Goal: Communication & Community: Answer question/provide support

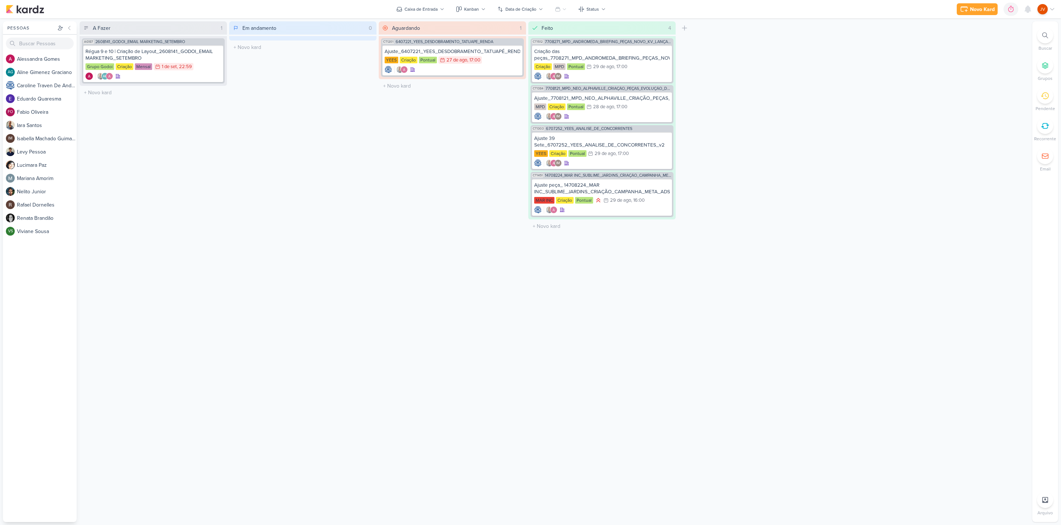
click at [36, 165] on div "L u c i m a r a P a z" at bounding box center [47, 165] width 60 height 8
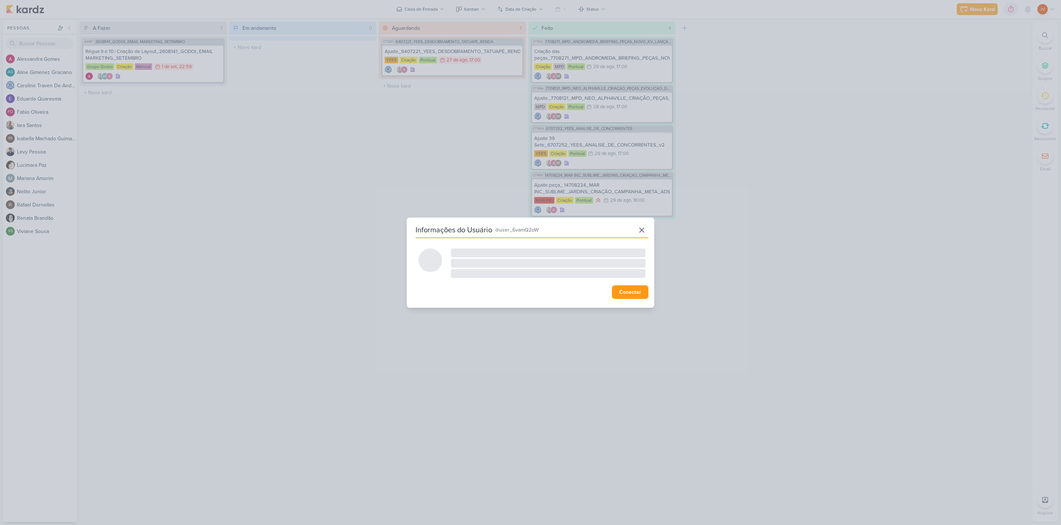
click at [36, 165] on div "Informações do Usuário @user_6vamQ2oW JV Joney Viana Empresa Click Target Email…" at bounding box center [530, 262] width 1061 height 525
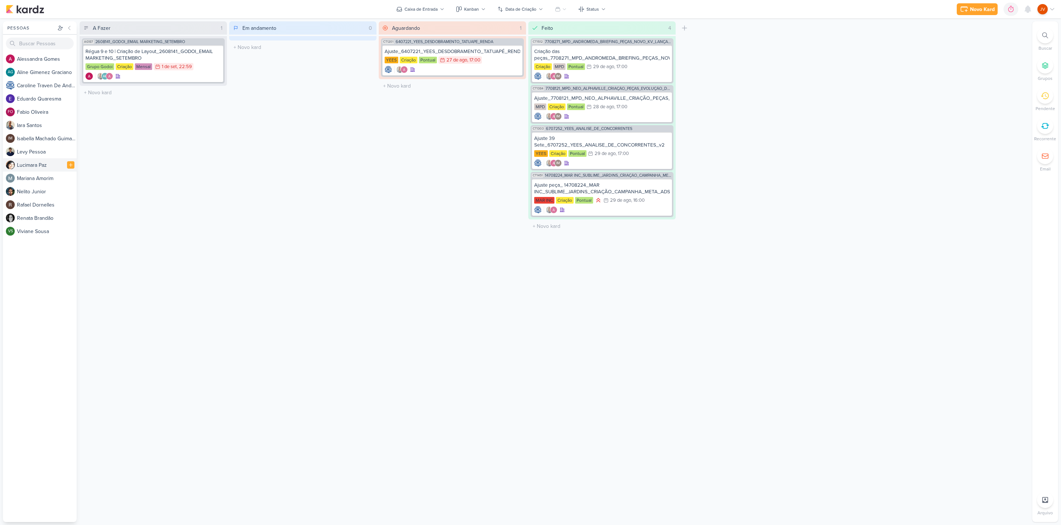
click at [38, 166] on div "L u c i m a r a P a z" at bounding box center [47, 165] width 60 height 8
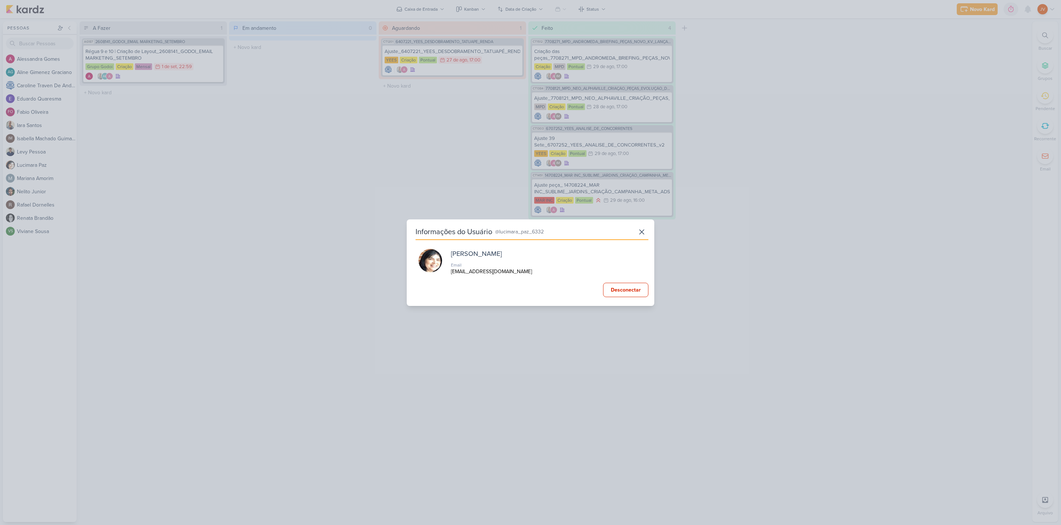
click at [641, 232] on icon at bounding box center [641, 232] width 9 height 9
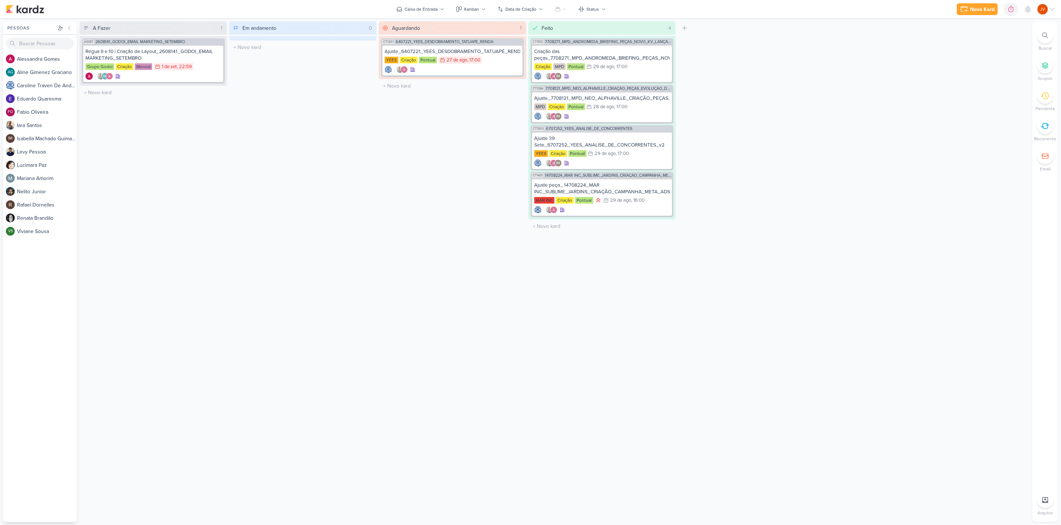
click at [1046, 155] on icon at bounding box center [1044, 156] width 7 height 7
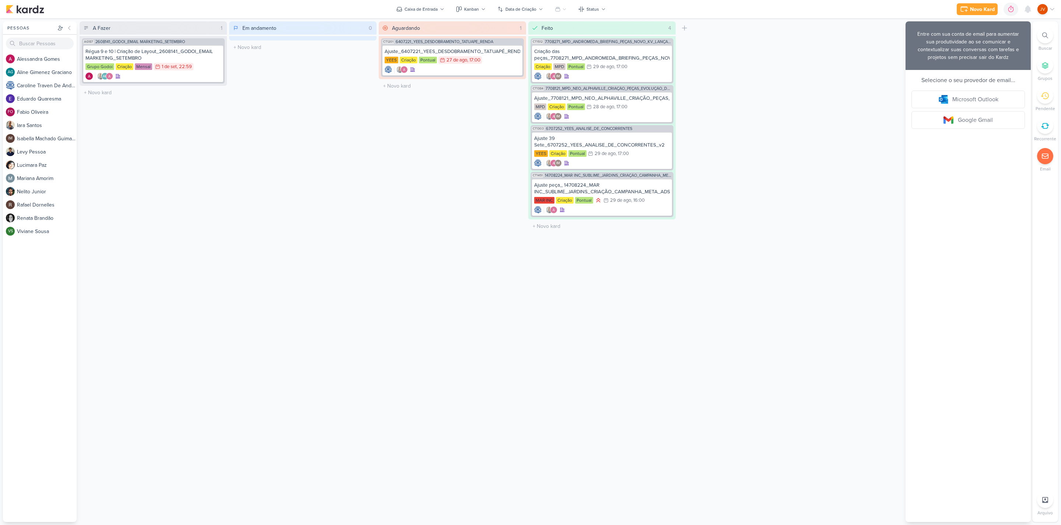
click at [1048, 163] on li "Email" at bounding box center [1045, 160] width 26 height 24
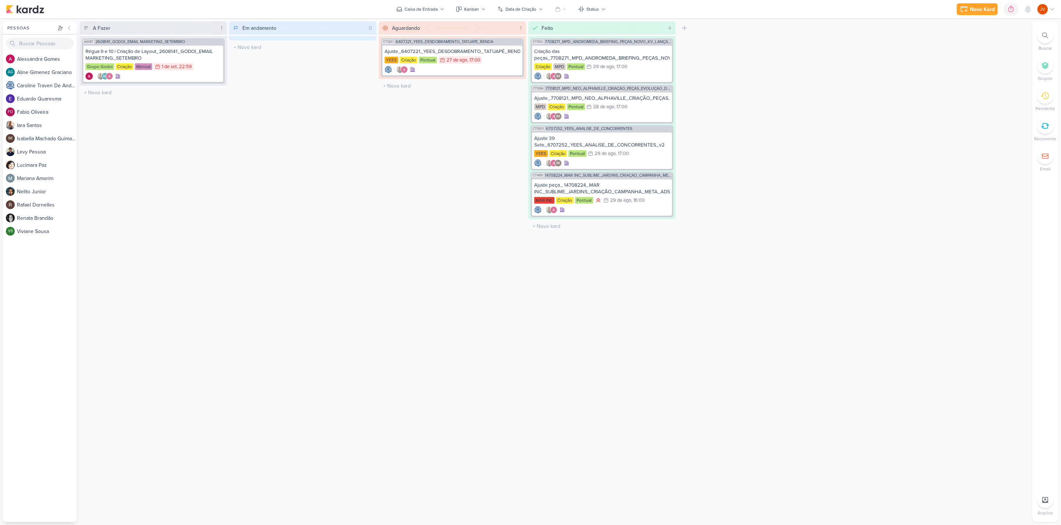
click at [1040, 153] on div at bounding box center [1045, 156] width 16 height 16
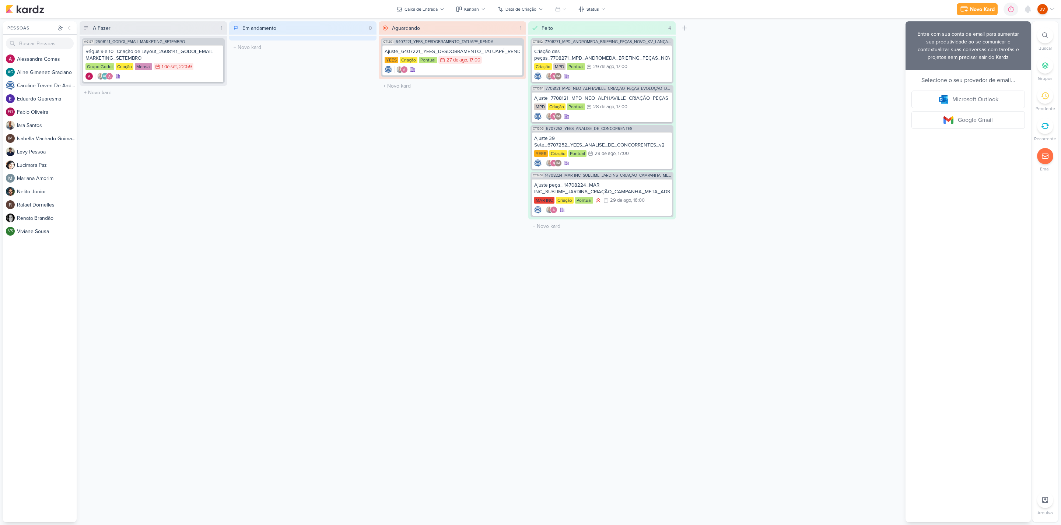
click at [1046, 159] on icon at bounding box center [1045, 156] width 6 height 5
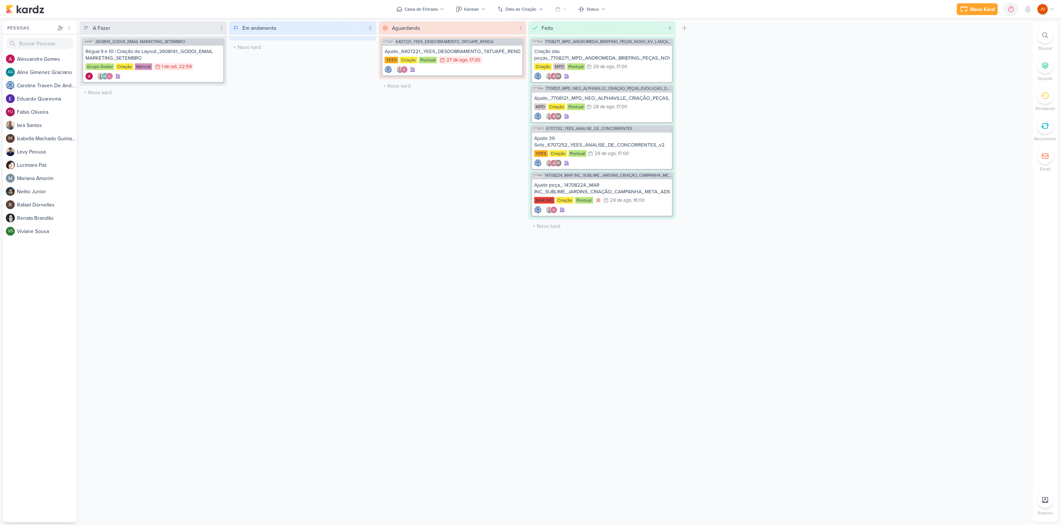
click at [1048, 97] on icon at bounding box center [1045, 95] width 8 height 7
click at [1047, 98] on icon at bounding box center [1045, 95] width 8 height 7
click at [1047, 126] on icon at bounding box center [1045, 126] width 8 height 8
click at [1046, 123] on icon at bounding box center [1044, 125] width 7 height 5
click at [1046, 124] on icon at bounding box center [1045, 126] width 8 height 8
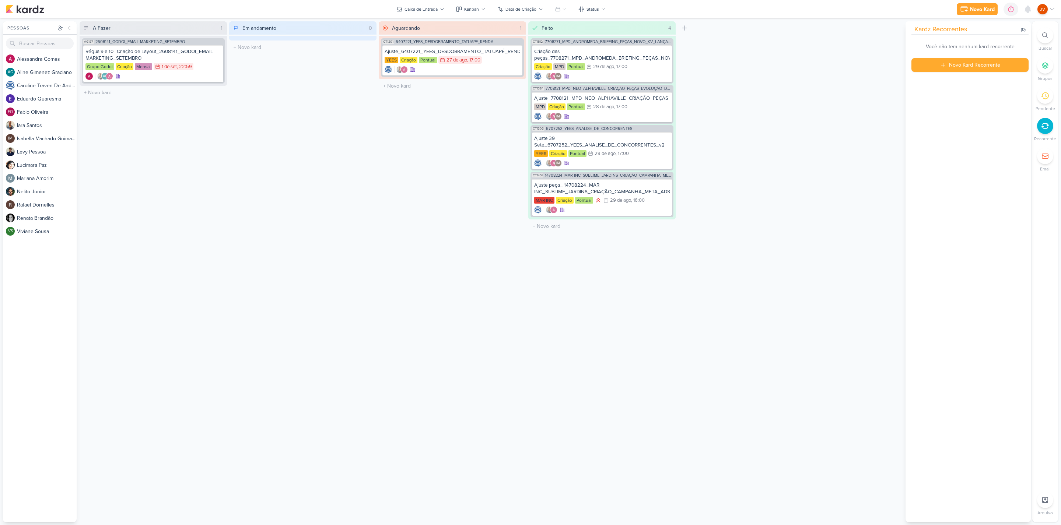
click at [1045, 159] on icon at bounding box center [1044, 156] width 7 height 7
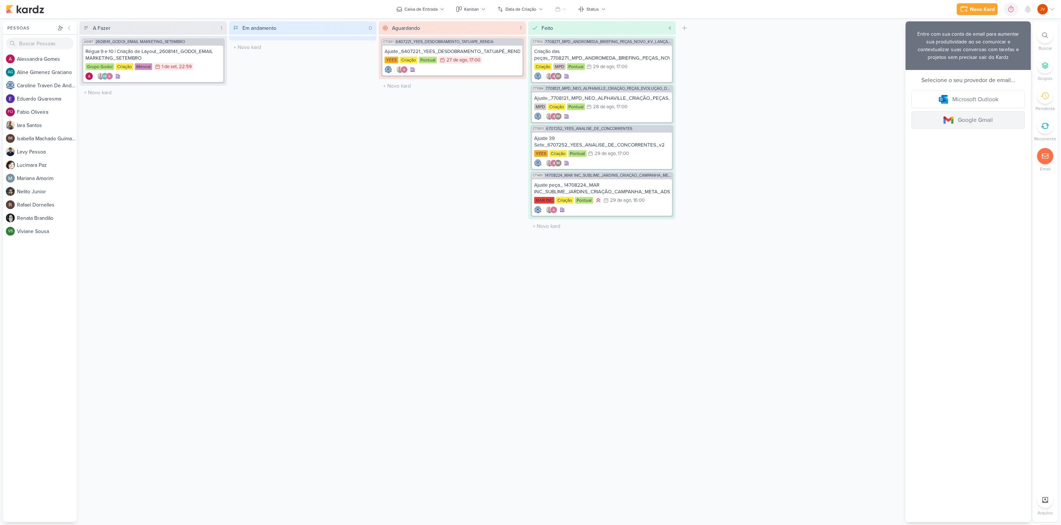
click at [964, 121] on link "Google Gmail" at bounding box center [967, 120] width 113 height 18
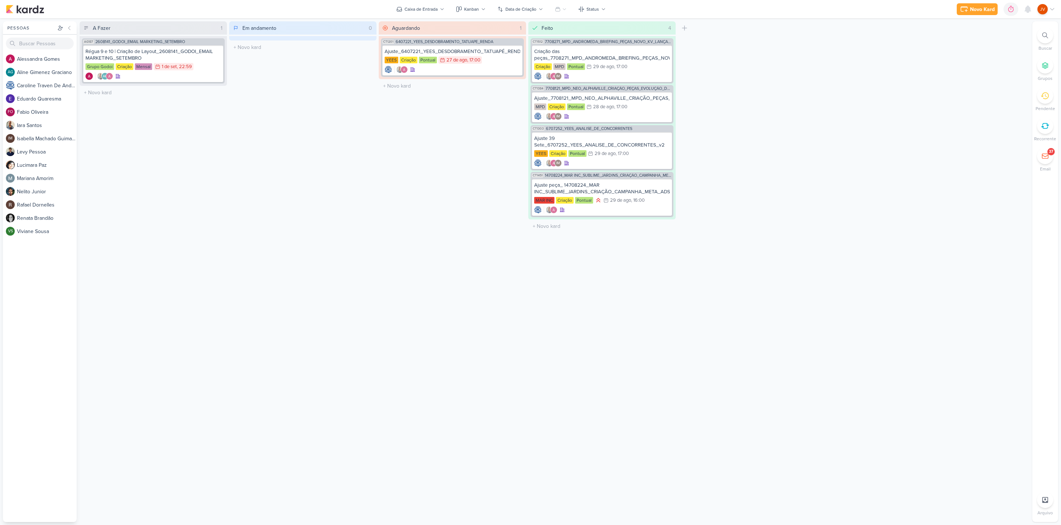
click at [1047, 154] on icon at bounding box center [1044, 156] width 7 height 7
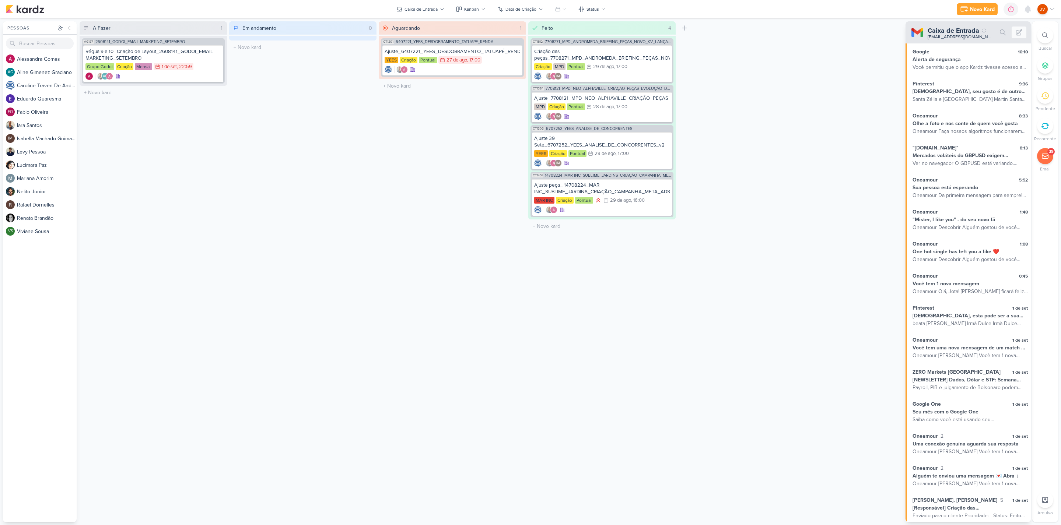
click at [1023, 31] on button at bounding box center [1019, 33] width 15 height 12
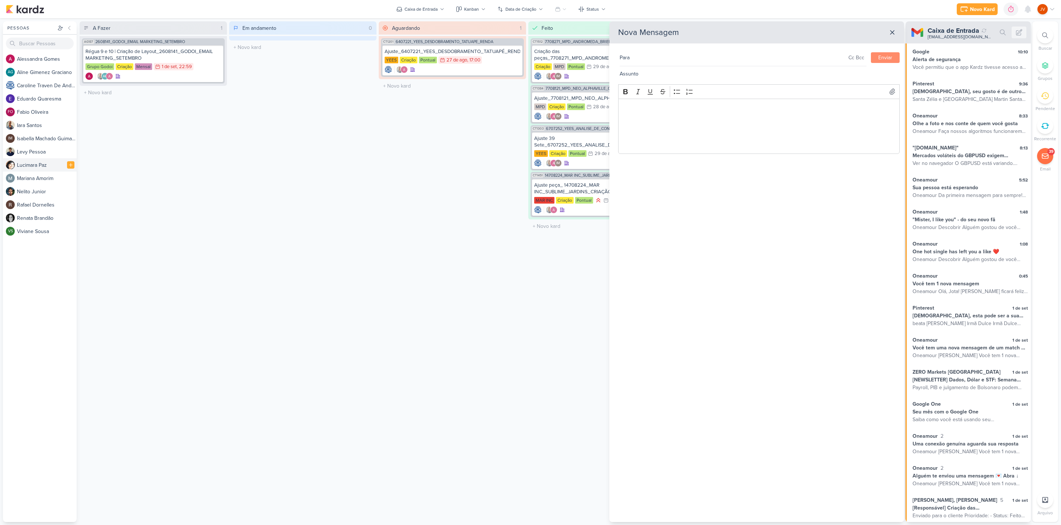
click at [55, 164] on div "L u c i m a r a P a z" at bounding box center [47, 165] width 60 height 8
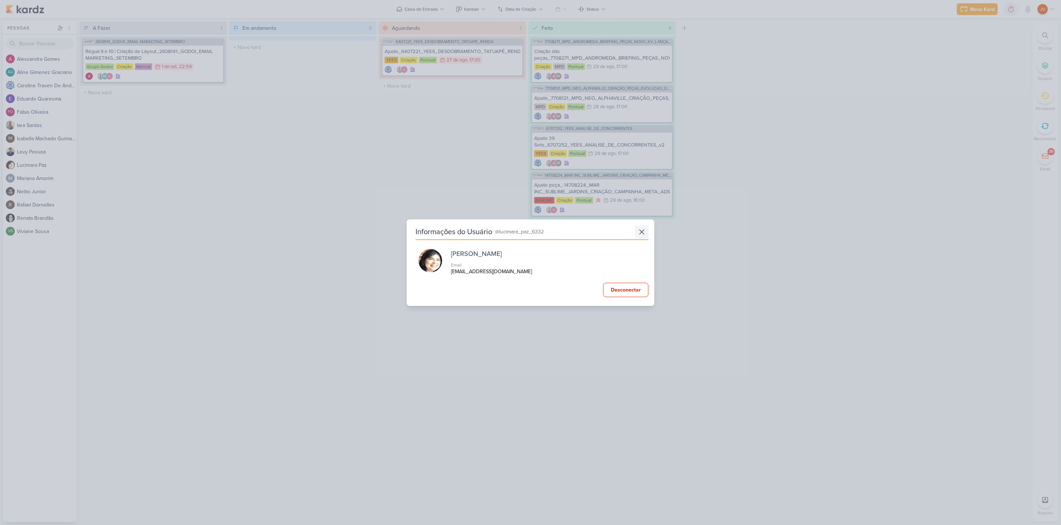
click at [637, 230] on icon at bounding box center [641, 232] width 9 height 9
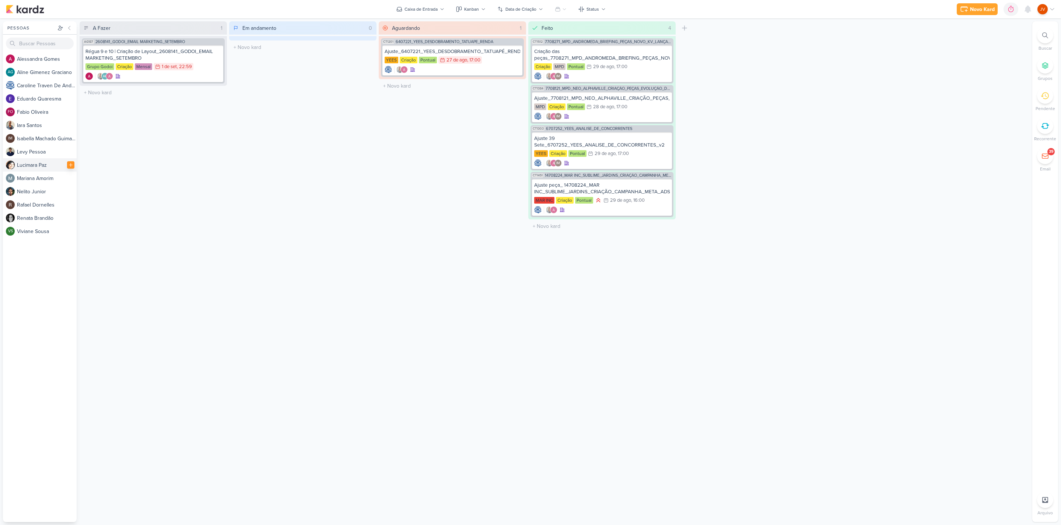
click at [72, 164] on icon at bounding box center [70, 164] width 5 height 5
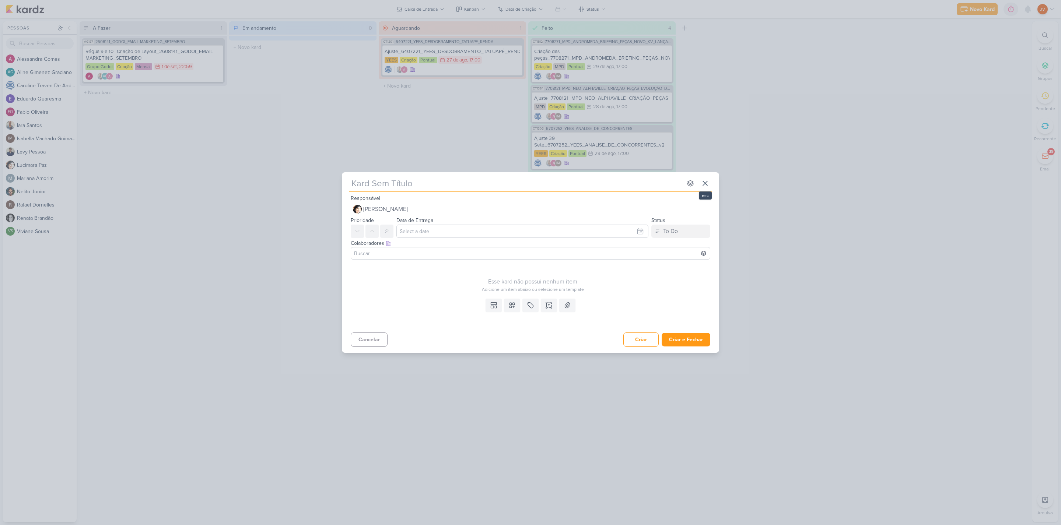
drag, startPoint x: 707, startPoint y: 184, endPoint x: 714, endPoint y: 183, distance: 7.1
click at [707, 184] on icon at bounding box center [705, 183] width 9 height 9
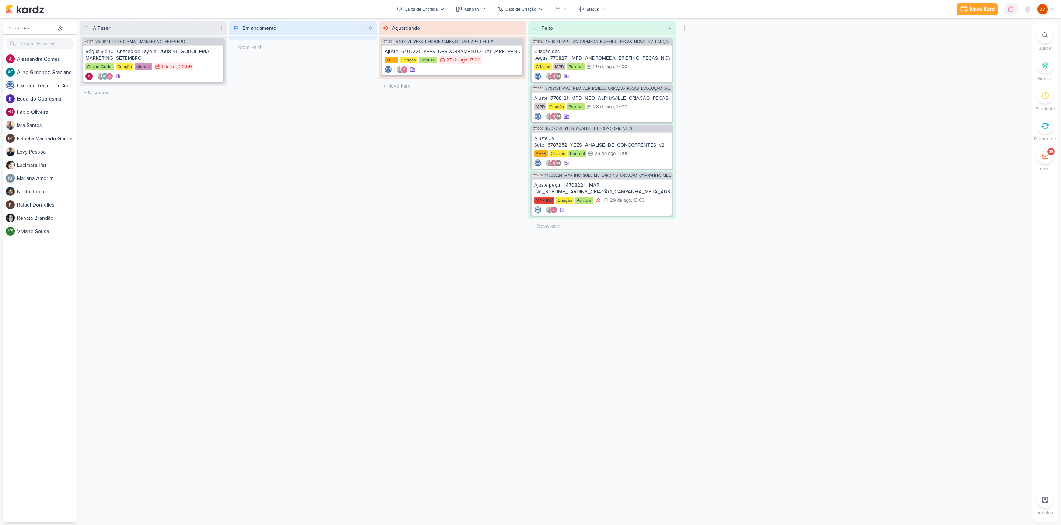
click at [1045, 153] on icon at bounding box center [1044, 156] width 7 height 7
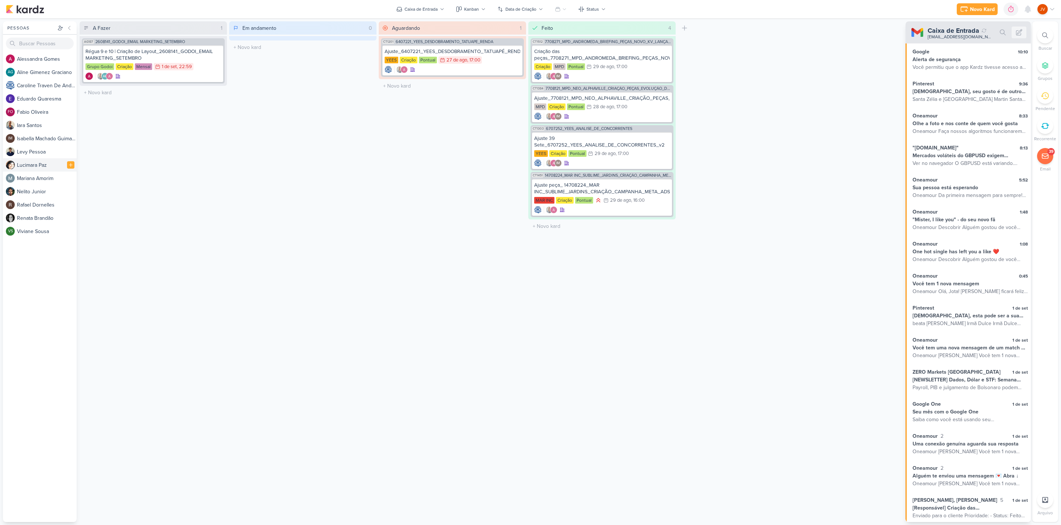
click at [28, 166] on div "L u c i m a r a P a z" at bounding box center [47, 165] width 60 height 8
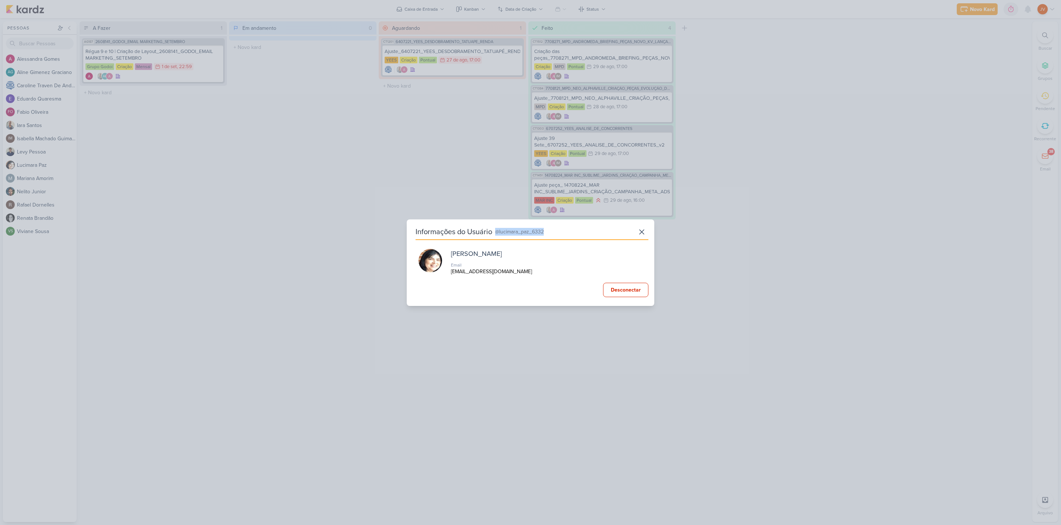
drag, startPoint x: 546, startPoint y: 231, endPoint x: 497, endPoint y: 231, distance: 48.6
click at [495, 231] on div "Informações do Usuário @lucimara_paz_6332" at bounding box center [532, 232] width 233 height 15
click at [798, 448] on div "Informações do Usuário @lucimara_paz_6332 Lucimara Paz Email financeiro@clickta…" at bounding box center [530, 262] width 1061 height 525
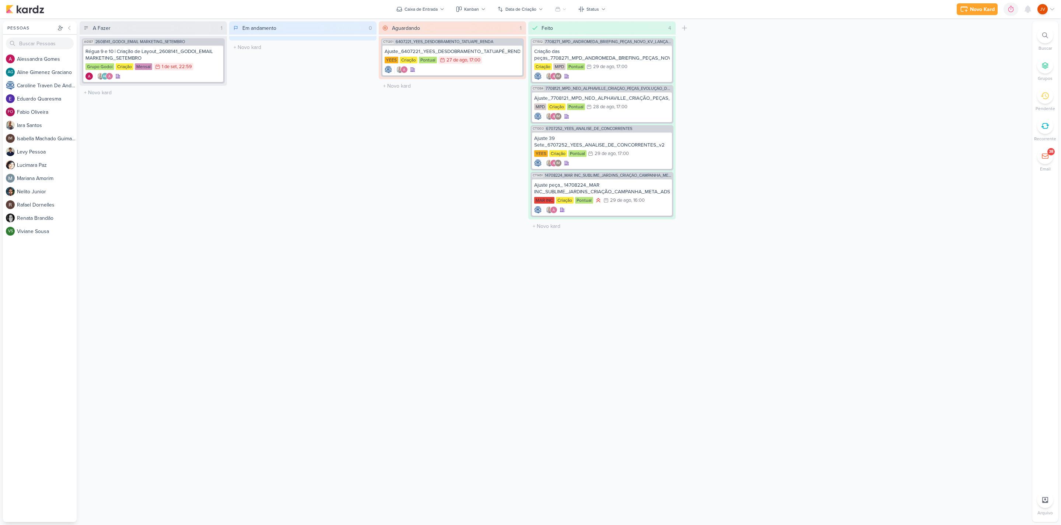
click at [1044, 155] on icon at bounding box center [1044, 156] width 7 height 7
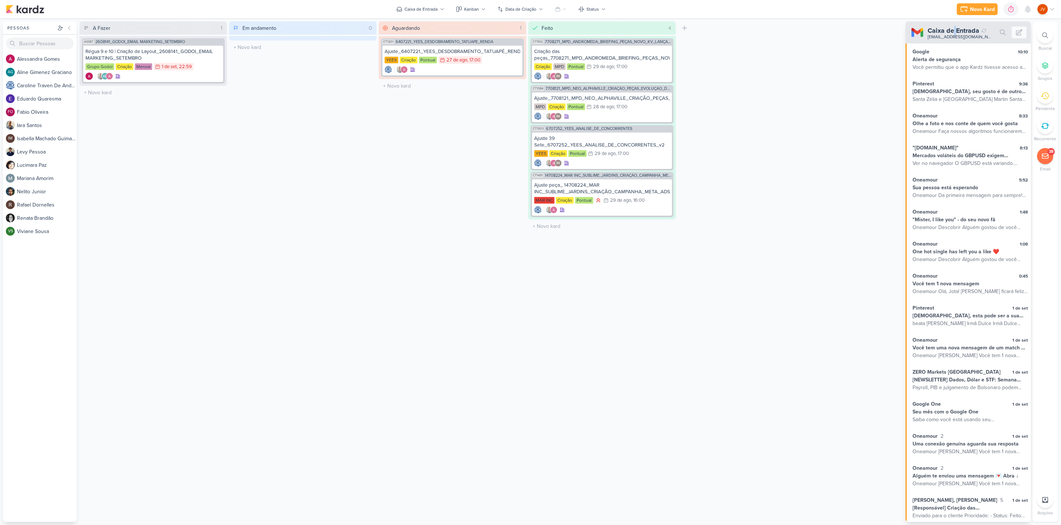
click at [1020, 32] on icon at bounding box center [1018, 32] width 7 height 7
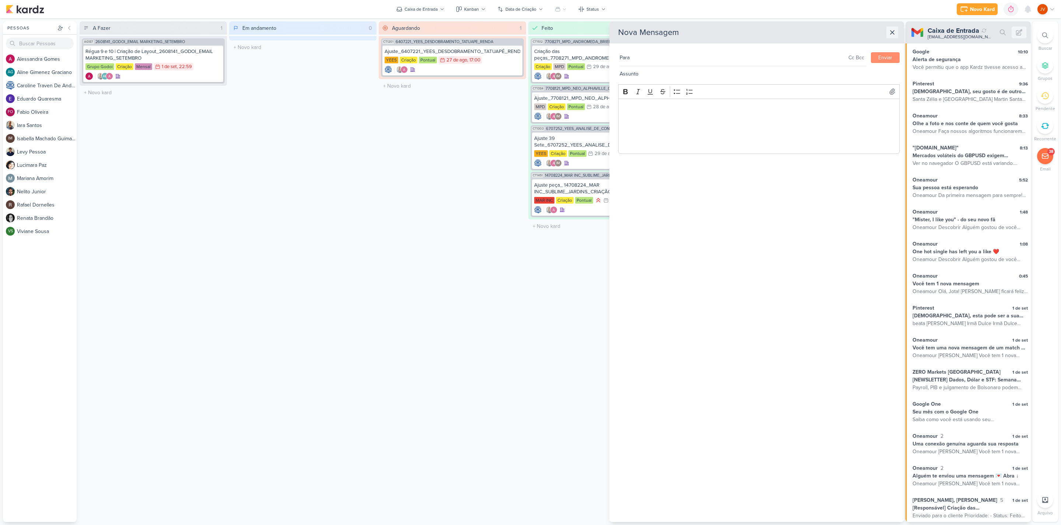
click at [893, 31] on icon at bounding box center [892, 32] width 7 height 7
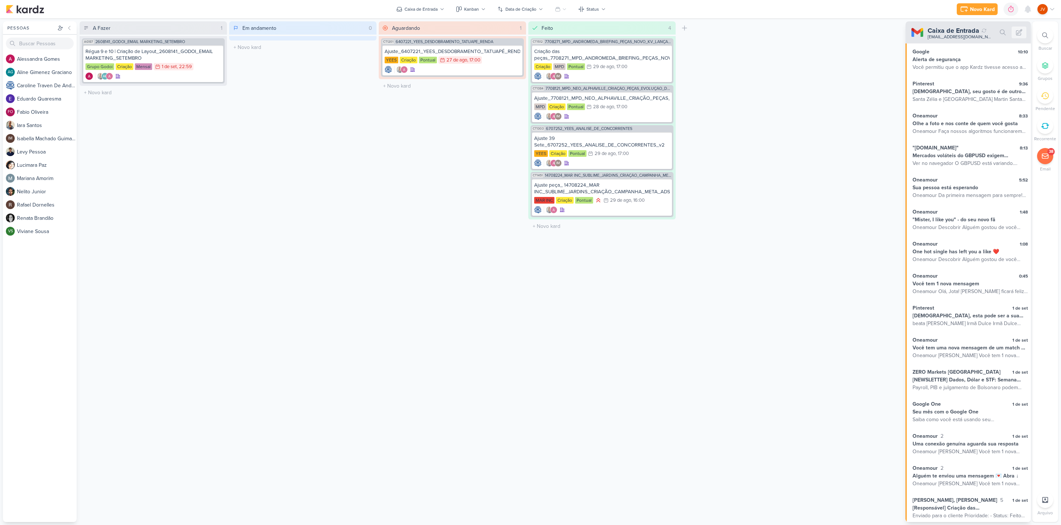
click at [1047, 8] on div "JV" at bounding box center [1042, 9] width 10 height 10
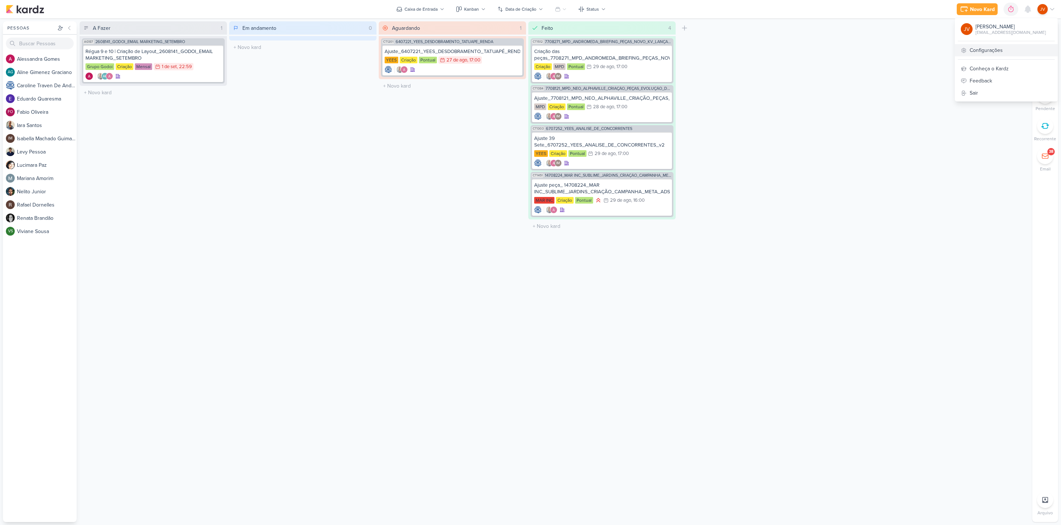
click at [1003, 48] on link "Configurações" at bounding box center [1006, 50] width 103 height 12
click at [1047, 156] on icon at bounding box center [1044, 156] width 7 height 7
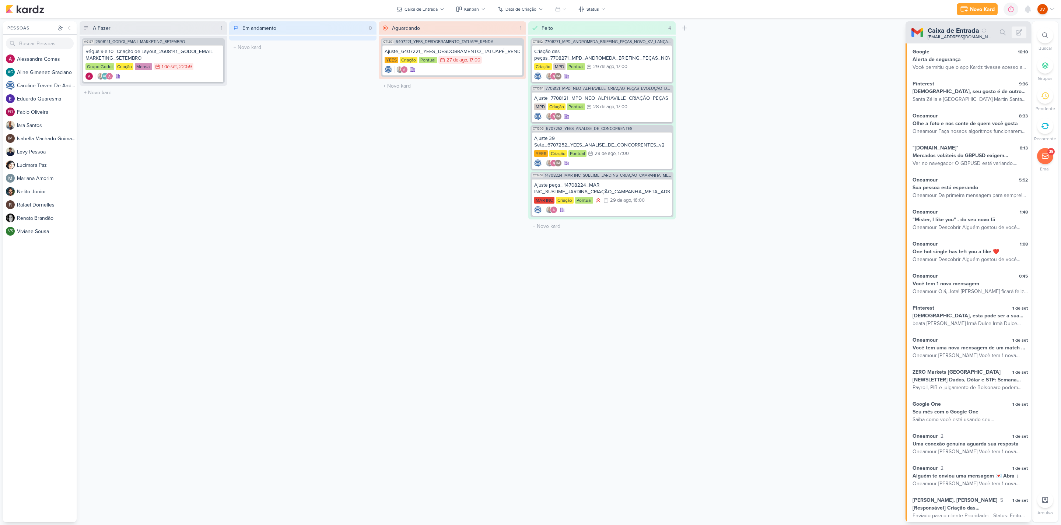
click at [1048, 9] on div "JV" at bounding box center [1046, 9] width 18 height 10
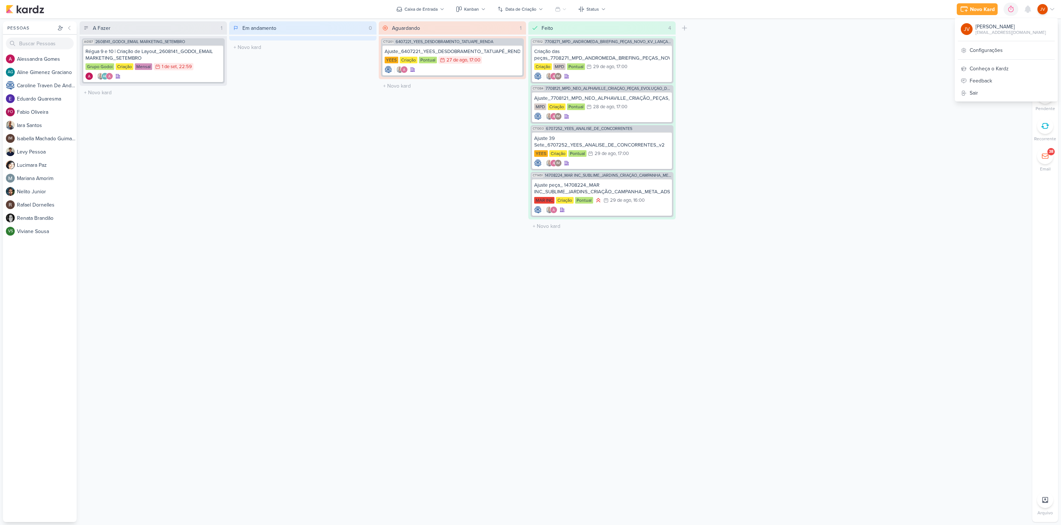
drag, startPoint x: 890, startPoint y: 92, endPoint x: 890, endPoint y: 86, distance: 5.9
click at [889, 87] on div "A Fazer 1 Mover Para Esquerda Mover Para Direita Deletar AG187 2608141_GODOI_EM…" at bounding box center [555, 271] width 950 height 501
click at [1046, 7] on div "JV" at bounding box center [1042, 9] width 10 height 10
click at [1014, 52] on link "Configurações" at bounding box center [1006, 50] width 103 height 12
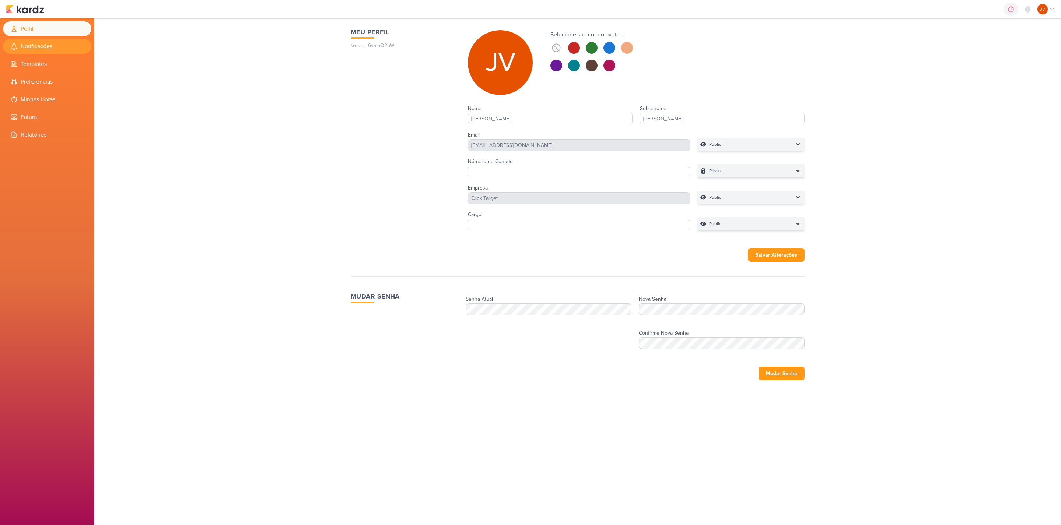
click at [38, 49] on li "Notificações" at bounding box center [47, 46] width 88 height 15
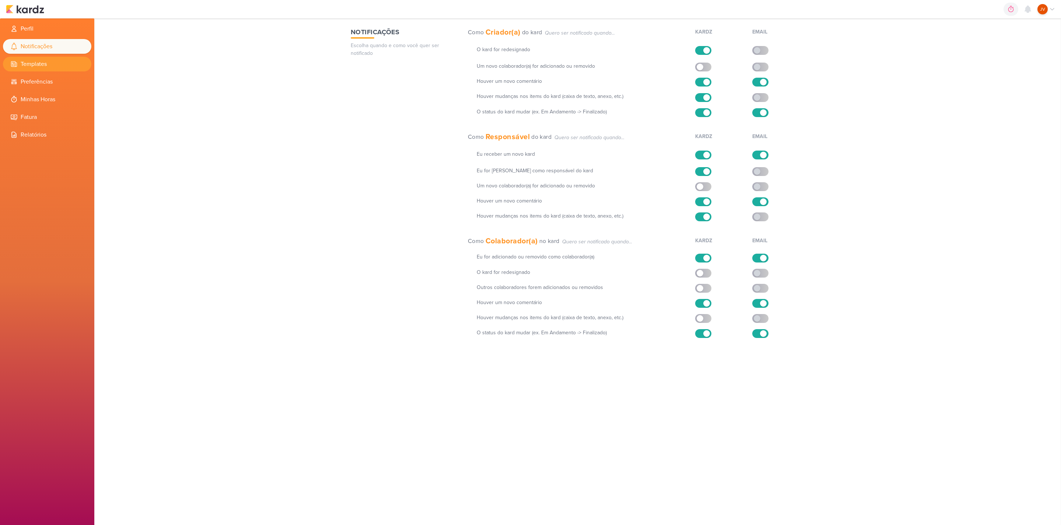
click at [48, 66] on li "Templates" at bounding box center [47, 64] width 88 height 15
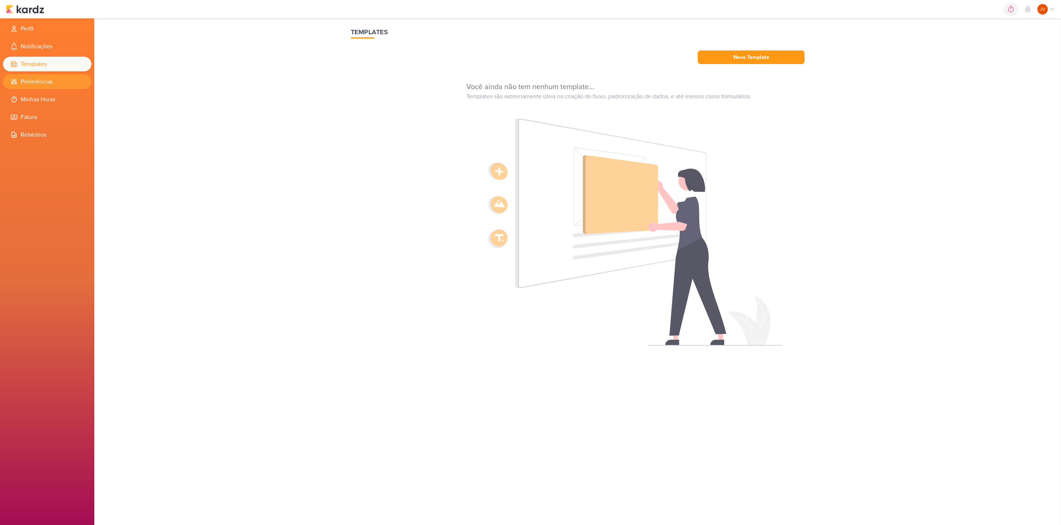
click at [41, 77] on li "Preferências" at bounding box center [47, 81] width 88 height 15
select select "pt-BR"
select select "America/Manaus"
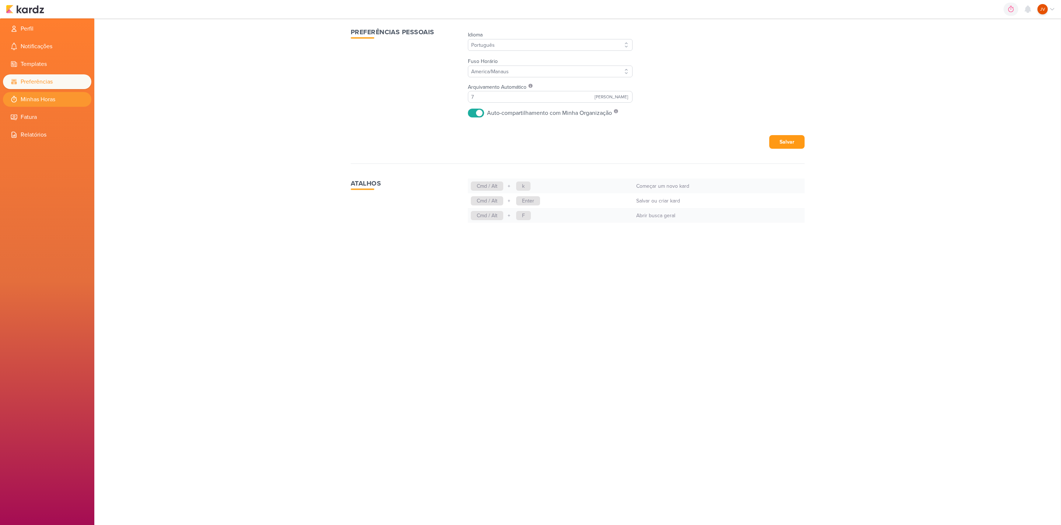
click at [37, 98] on li "Minhas Horas" at bounding box center [47, 99] width 88 height 15
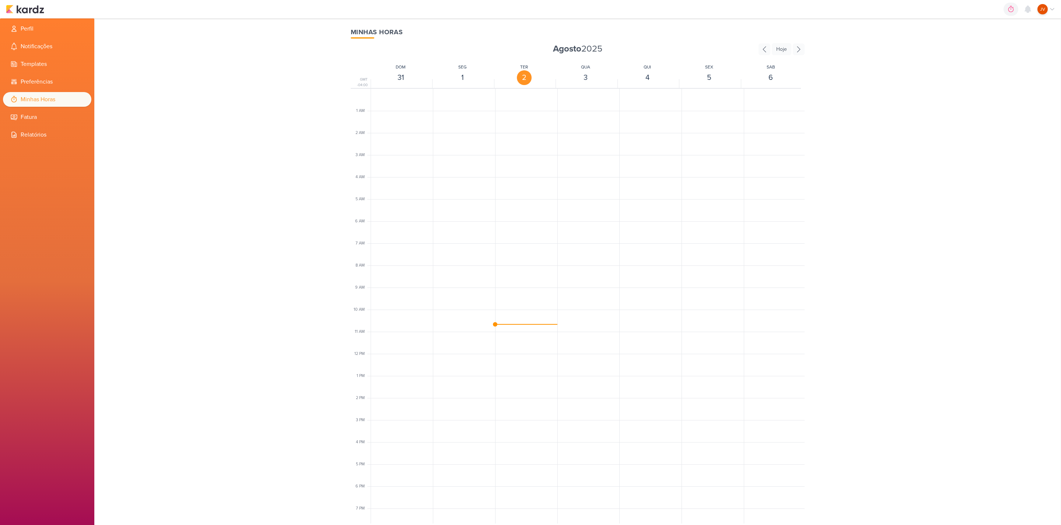
scroll to position [95, 0]
click at [33, 115] on li "Fatura" at bounding box center [47, 117] width 88 height 15
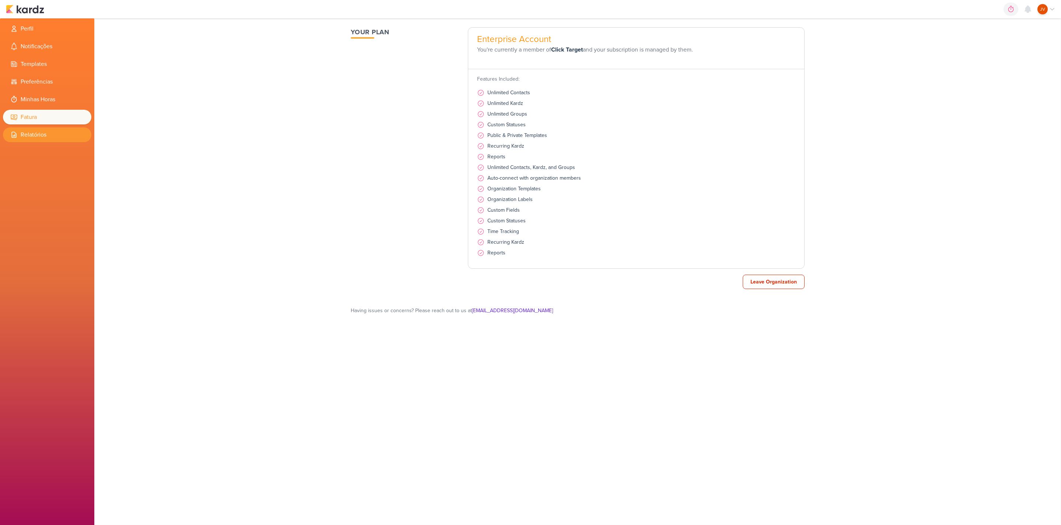
click at [46, 136] on li "Relatórios" at bounding box center [47, 134] width 88 height 15
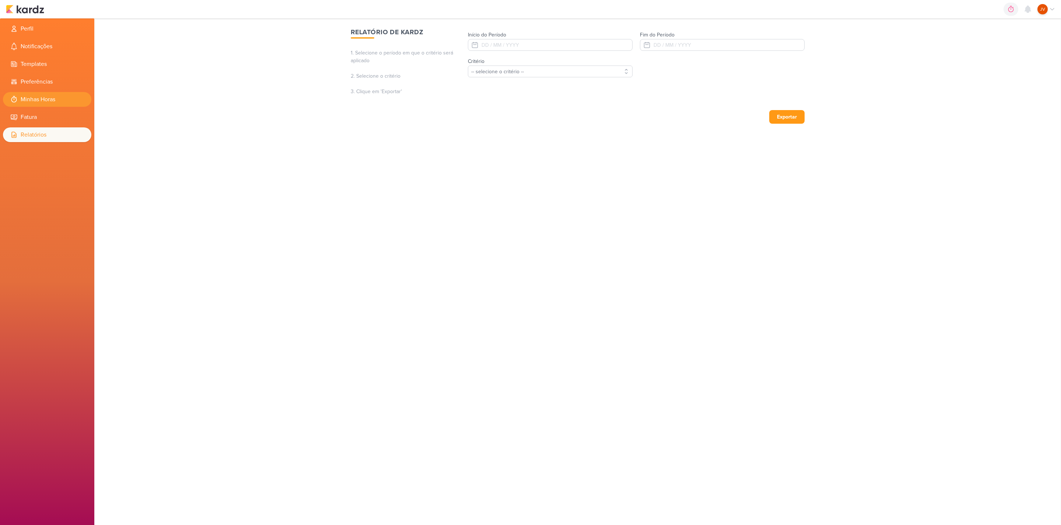
click at [38, 95] on li "Minhas Horas" at bounding box center [47, 99] width 88 height 15
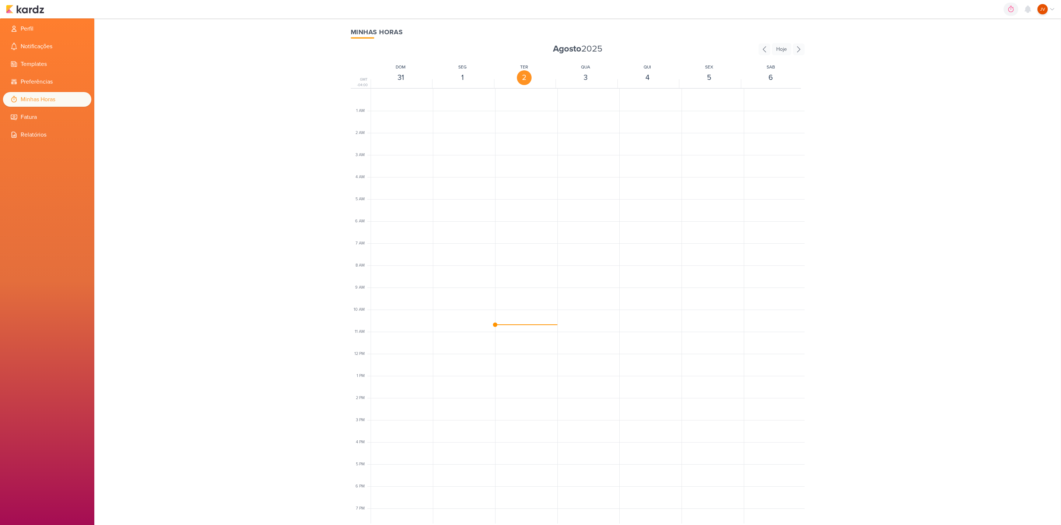
scroll to position [95, 0]
click at [39, 80] on li "Preferências" at bounding box center [47, 81] width 88 height 15
select select "pt-BR"
select select "America/Manaus"
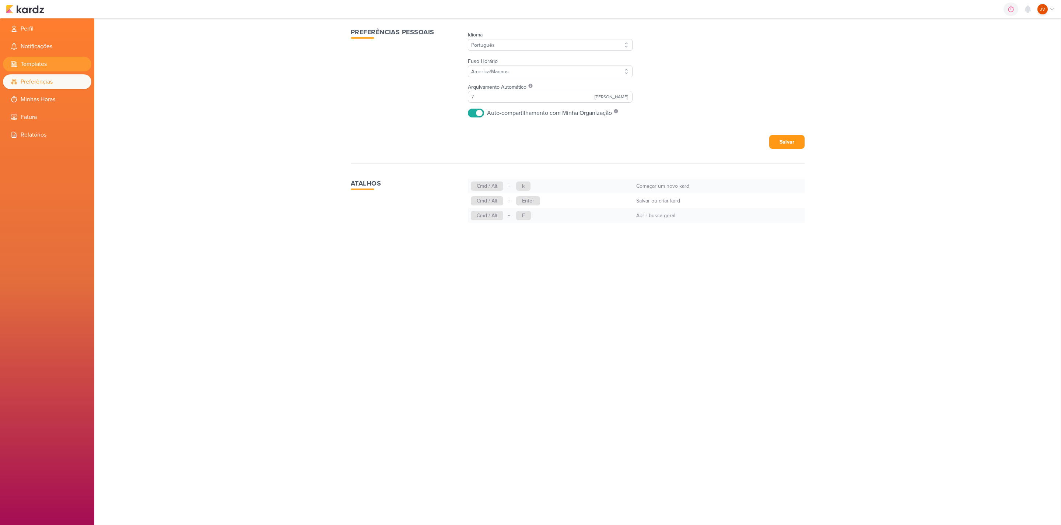
click at [34, 64] on li "Templates" at bounding box center [47, 64] width 88 height 15
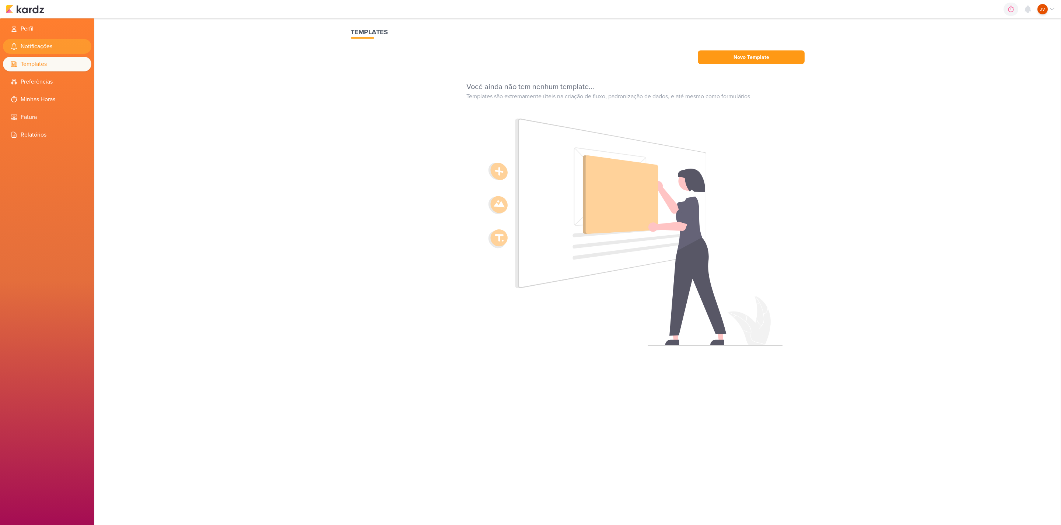
click at [36, 45] on li "Notificações" at bounding box center [47, 46] width 88 height 15
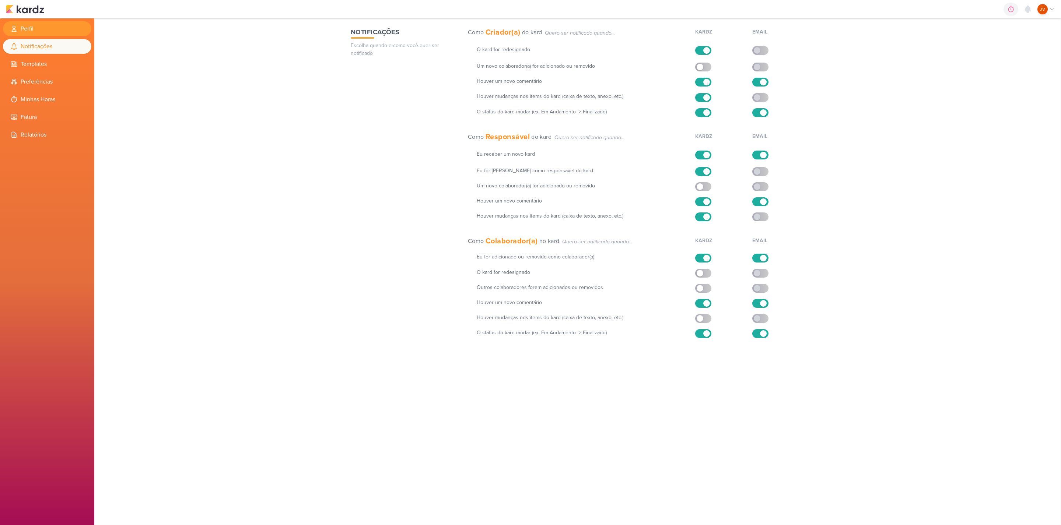
click at [30, 27] on li "Perfil" at bounding box center [47, 28] width 88 height 15
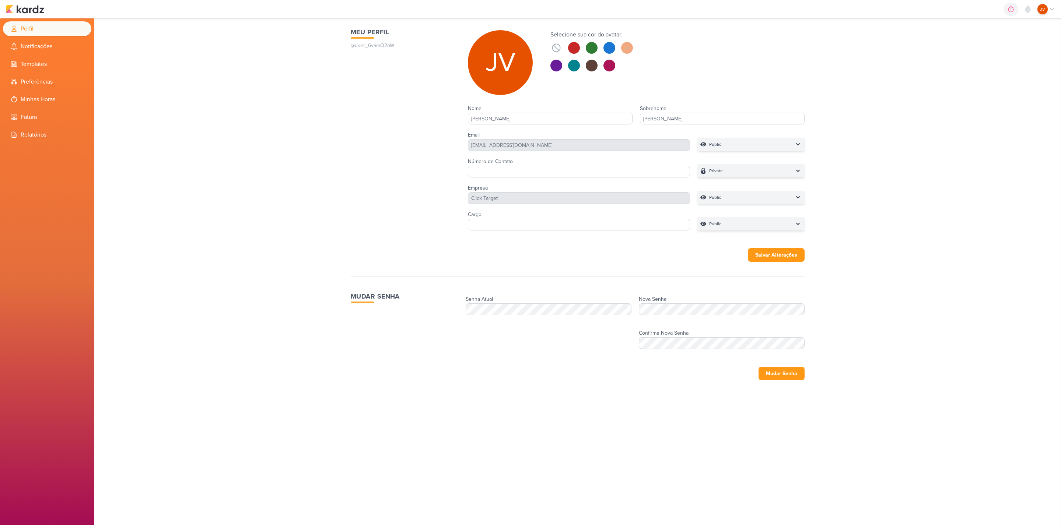
click at [300, 105] on div "carregando... Meu Perfil @user_6vamQ2oW JV Selecione sua cor do avatar:" at bounding box center [577, 271] width 967 height 507
click at [25, 9] on img at bounding box center [25, 9] width 38 height 9
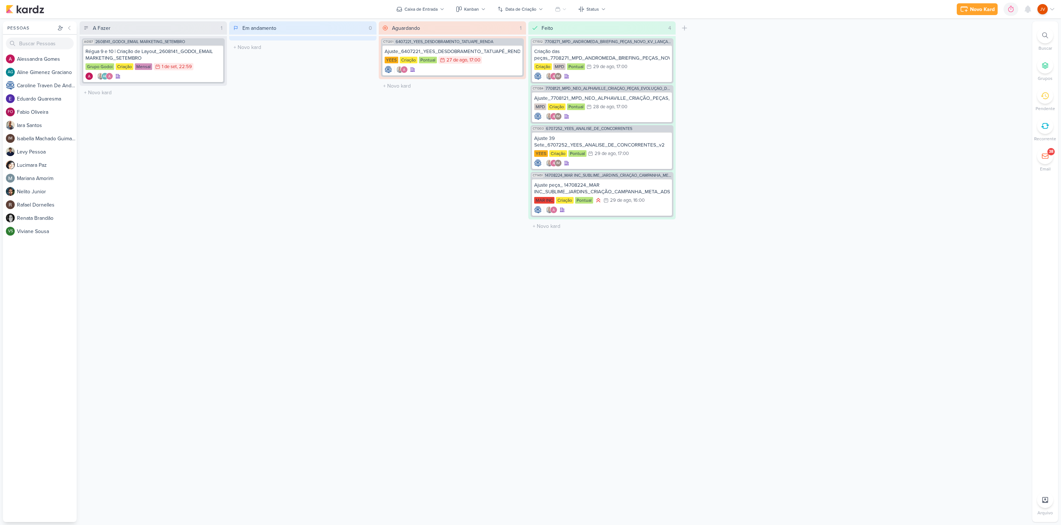
click at [1047, 157] on icon at bounding box center [1044, 156] width 7 height 7
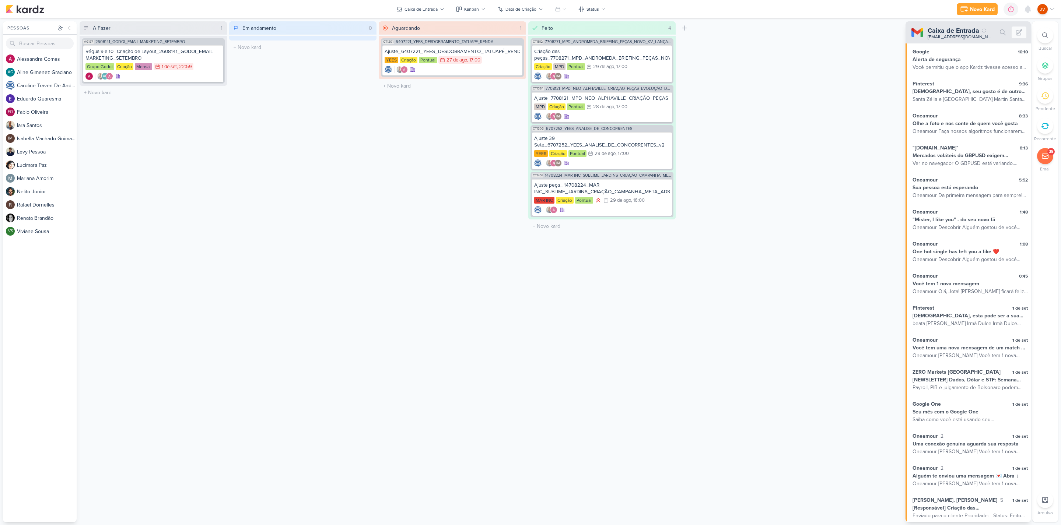
click at [1020, 32] on icon at bounding box center [1018, 32] width 7 height 7
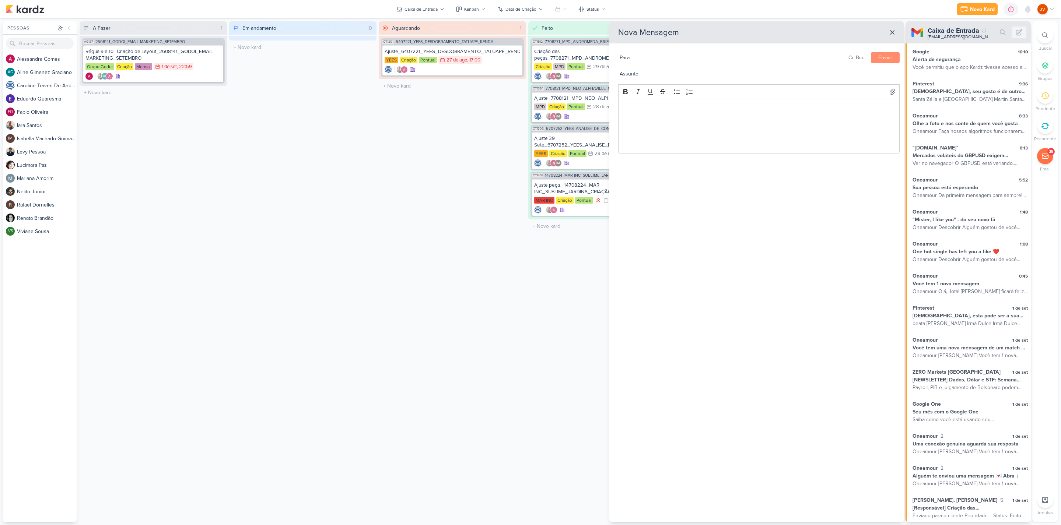
click at [728, 50] on div "para Cc Bcc cc bcc Assunto Enviar Rich Text Editor Bold Italic Underline Strike…" at bounding box center [758, 99] width 292 height 113
click at [893, 32] on icon at bounding box center [892, 33] width 4 height 4
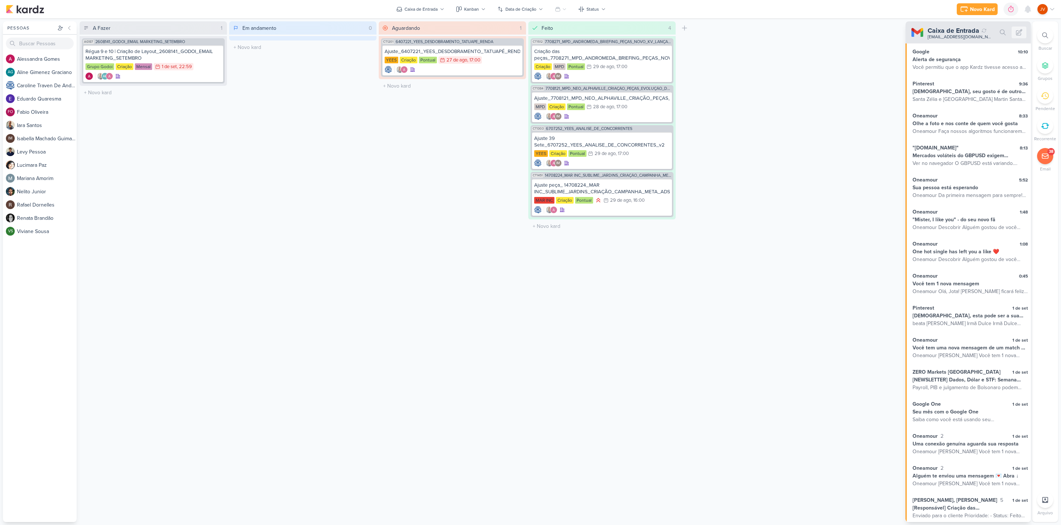
click at [1045, 158] on icon at bounding box center [1045, 156] width 6 height 5
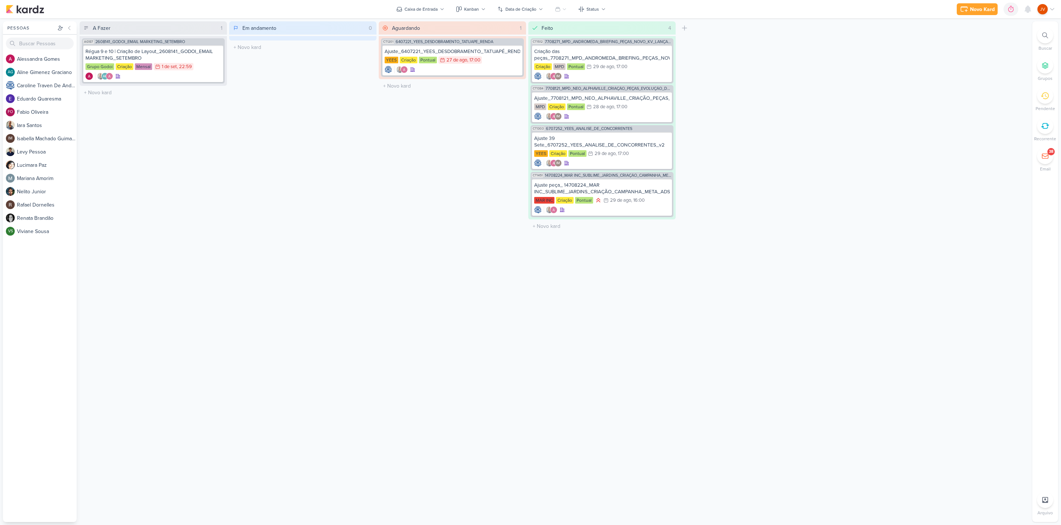
click at [1047, 157] on icon at bounding box center [1044, 156] width 7 height 7
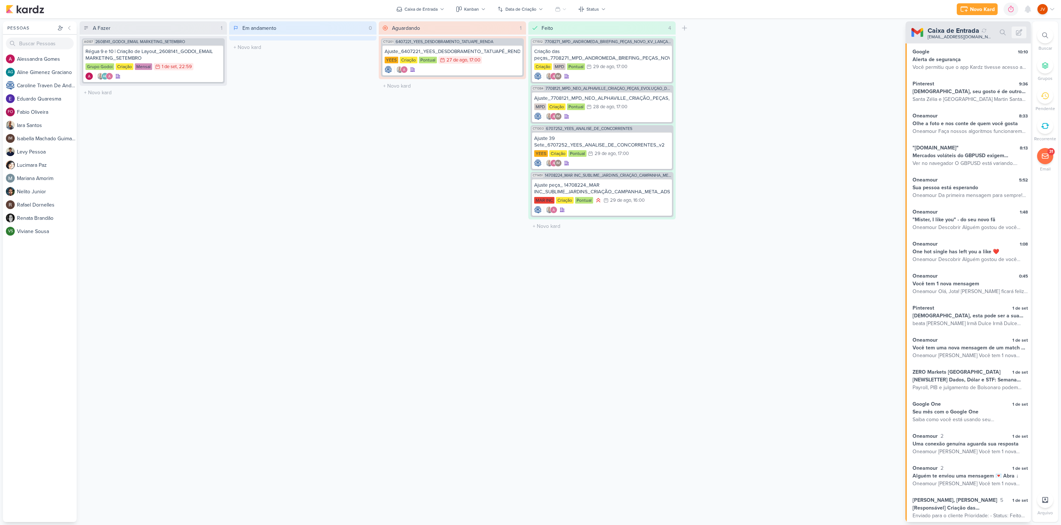
click at [855, 160] on div "A Fazer 1 Mover Para Esquerda Mover Para Direita [GEOGRAPHIC_DATA] AG187 260814…" at bounding box center [555, 271] width 950 height 501
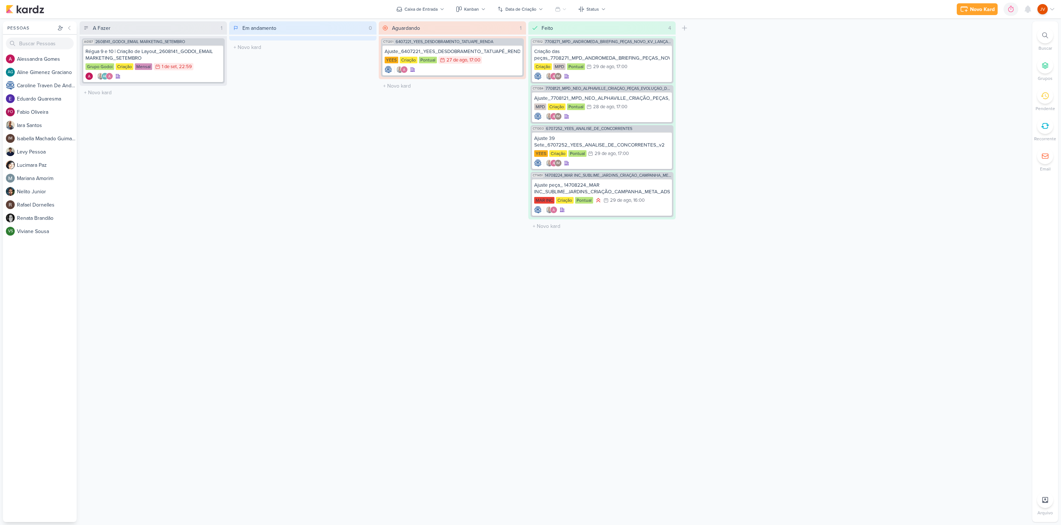
click at [1041, 161] on div at bounding box center [1045, 156] width 16 height 16
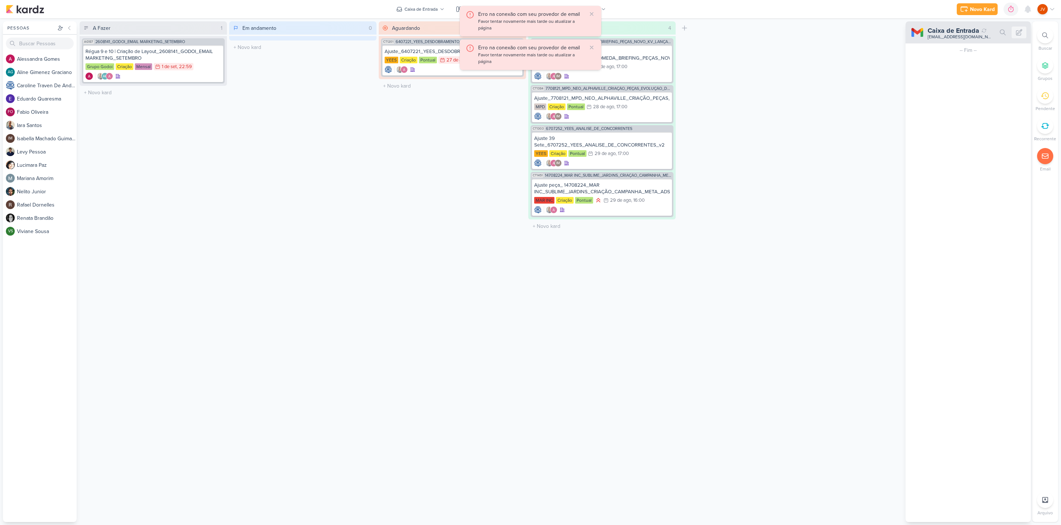
click at [1047, 158] on icon at bounding box center [1044, 156] width 7 height 7
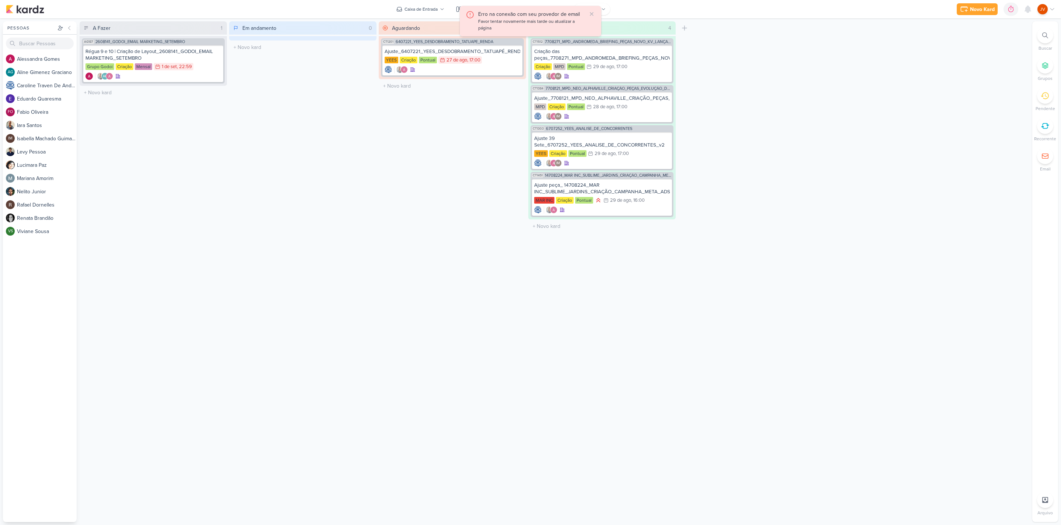
click at [593, 11] on icon at bounding box center [592, 14] width 6 height 6
click at [1048, 155] on icon at bounding box center [1045, 156] width 6 height 5
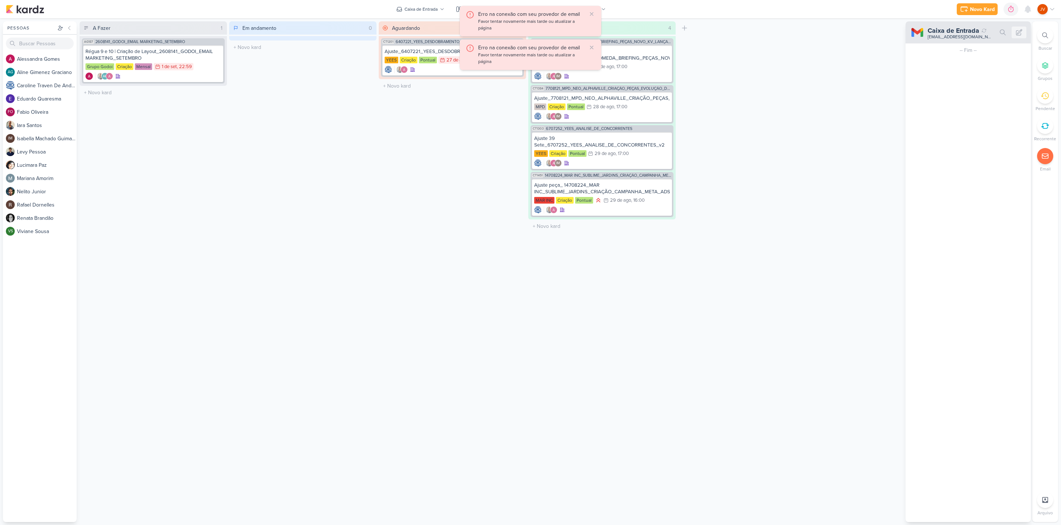
click at [1046, 158] on icon at bounding box center [1044, 156] width 7 height 7
click at [1046, 158] on icon at bounding box center [1045, 156] width 6 height 5
click at [814, 181] on div "A Fazer 1 Mover Para Esquerda Mover Para Direita [GEOGRAPHIC_DATA] AG187 260814…" at bounding box center [555, 271] width 950 height 501
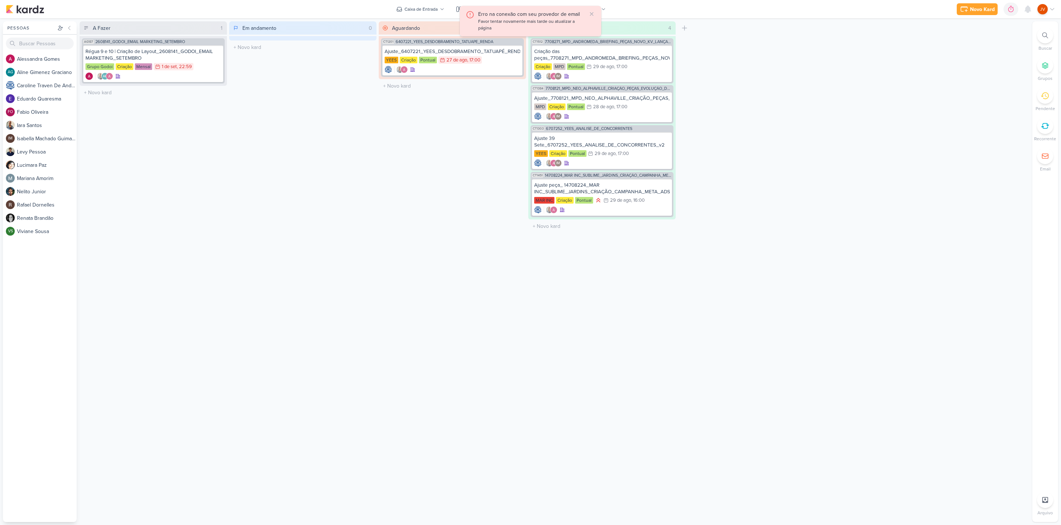
click at [781, 252] on div "A Fazer 1 Mover Para Esquerda Mover Para Direita [GEOGRAPHIC_DATA] AG187 260814…" at bounding box center [555, 271] width 950 height 501
click at [1045, 128] on icon at bounding box center [1045, 126] width 8 height 8
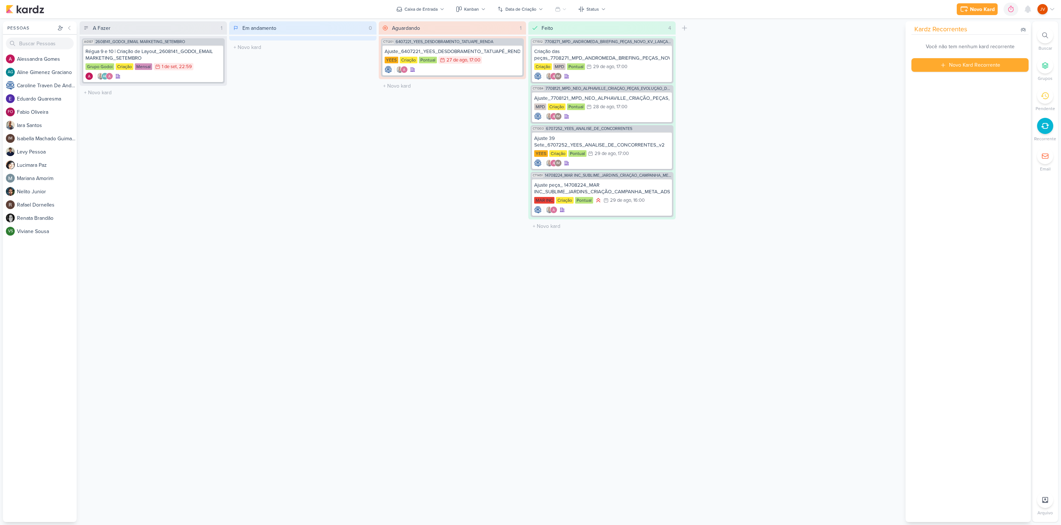
click at [1048, 126] on icon at bounding box center [1045, 126] width 8 height 8
click at [1051, 98] on div at bounding box center [1045, 96] width 16 height 16
click at [1045, 98] on icon at bounding box center [1045, 96] width 8 height 8
click at [1046, 66] on icon at bounding box center [1044, 65] width 7 height 7
click at [1049, 67] on div at bounding box center [1045, 65] width 16 height 16
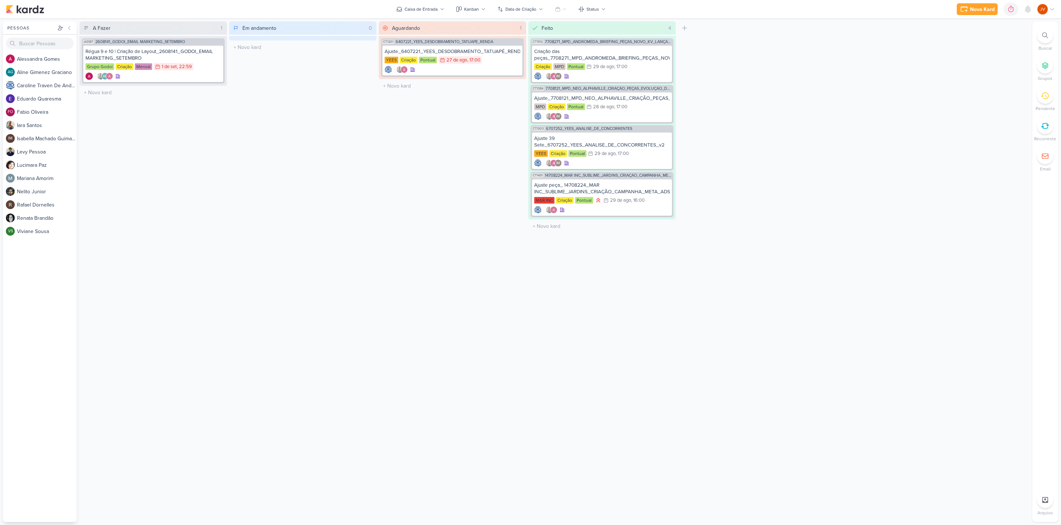
click at [865, 179] on div "A Fazer 1 Mover Para Esquerda Mover Para Direita [GEOGRAPHIC_DATA] AG187 260814…" at bounding box center [555, 271] width 950 height 501
click at [1043, 158] on icon at bounding box center [1044, 156] width 7 height 7
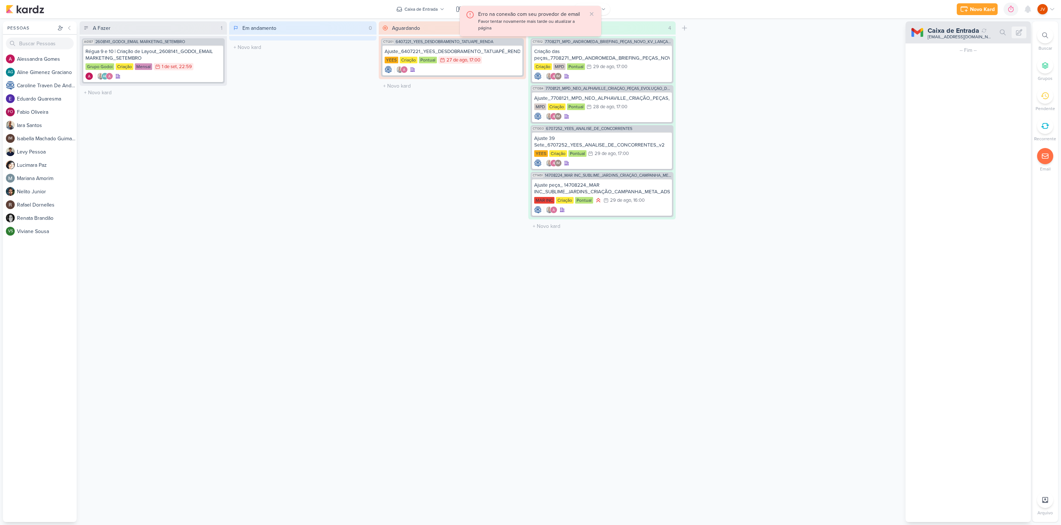
click at [593, 13] on icon at bounding box center [592, 14] width 6 height 6
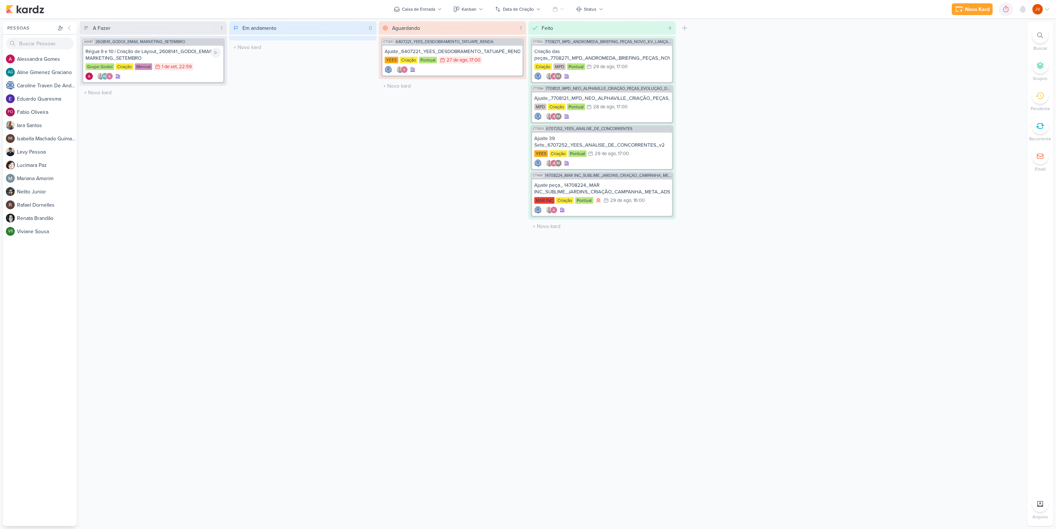
click at [175, 54] on div "Régua 9 e 10 | Criação de Layout_2608141_GODOI_EMAIL MARKETING_SETEMBRO" at bounding box center [153, 54] width 136 height 13
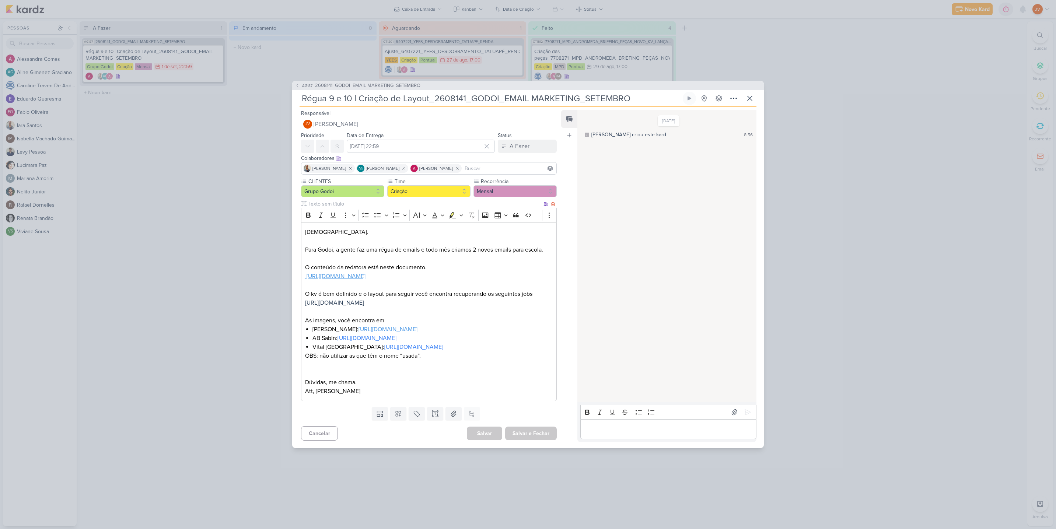
click at [365, 273] on u "[URL][DOMAIN_NAME]" at bounding box center [336, 276] width 59 height 7
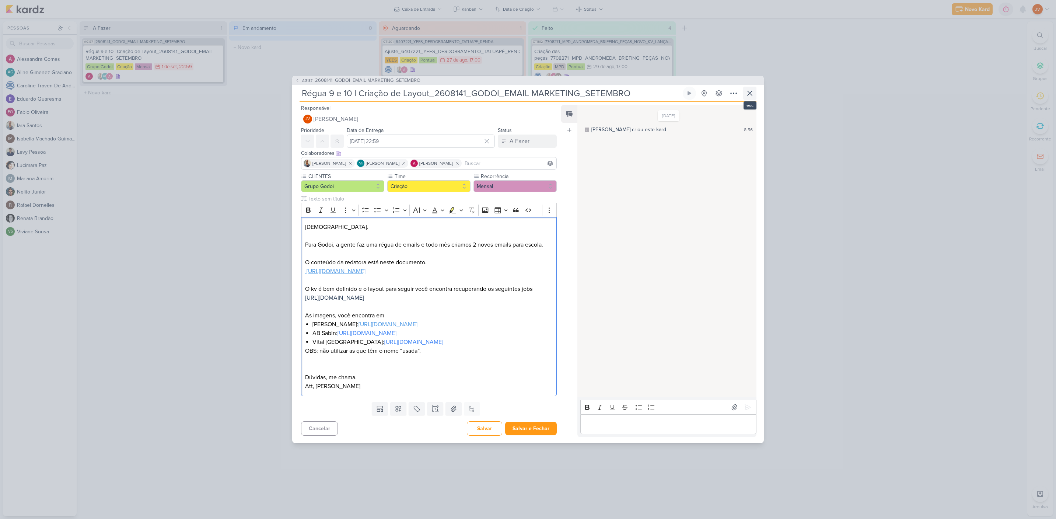
click at [753, 89] on icon at bounding box center [749, 93] width 9 height 9
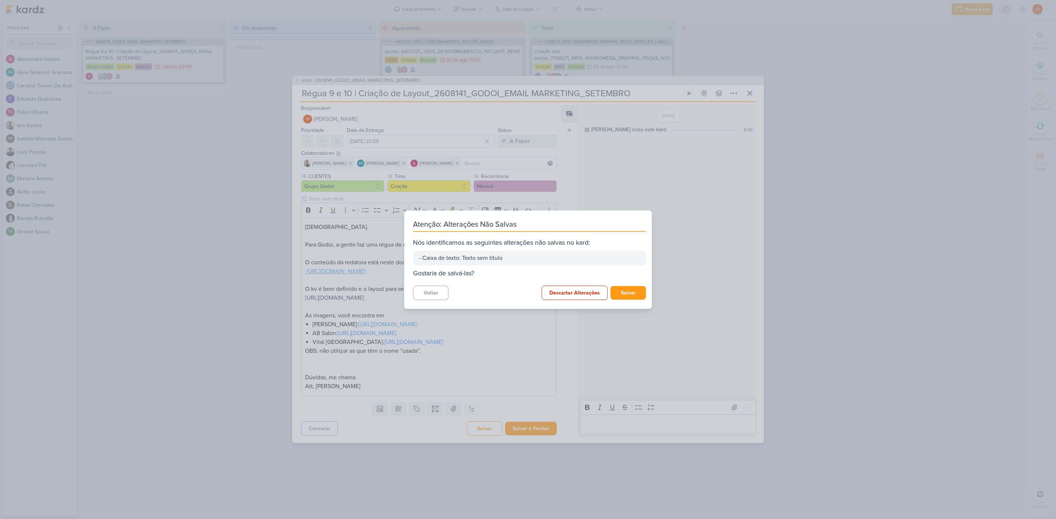
click at [565, 294] on button "Descartar Alterações" at bounding box center [575, 293] width 66 height 14
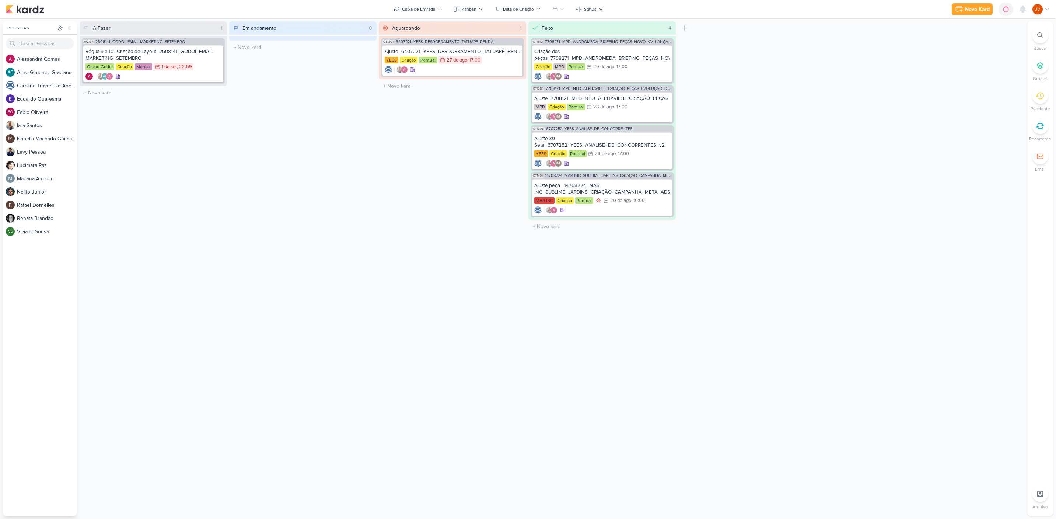
click at [570, 308] on div "Feito 4 Mover Para Esquerda Mover Para Direita [GEOGRAPHIC_DATA] CT1512 7708271…" at bounding box center [601, 268] width 147 height 494
